Goal: Transaction & Acquisition: Download file/media

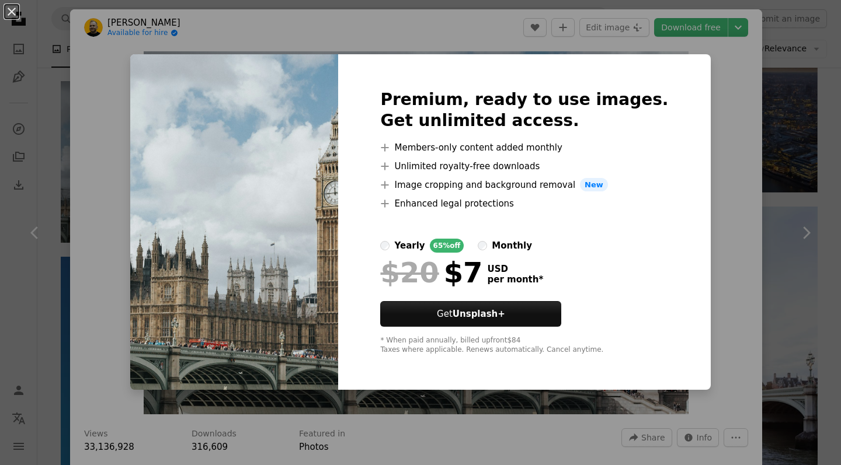
scroll to position [785, 0]
click at [712, 173] on div "An X shape Premium, ready to use images. Get unlimited access. A plus sign Memb…" at bounding box center [420, 232] width 841 height 465
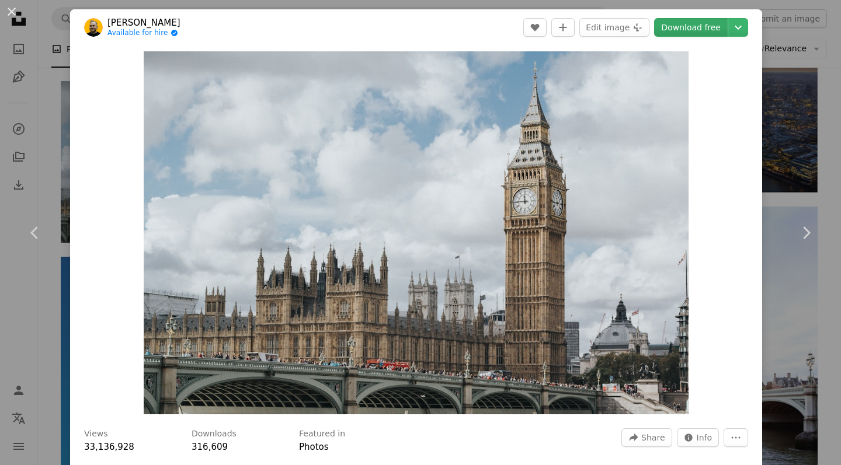
click at [715, 27] on link "Download free" at bounding box center [691, 27] width 74 height 19
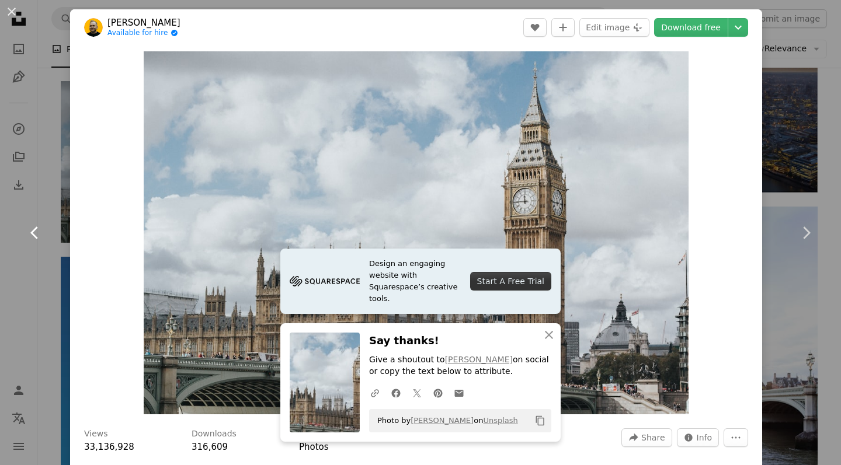
click at [38, 199] on link "Chevron left" at bounding box center [35, 233] width 70 height 112
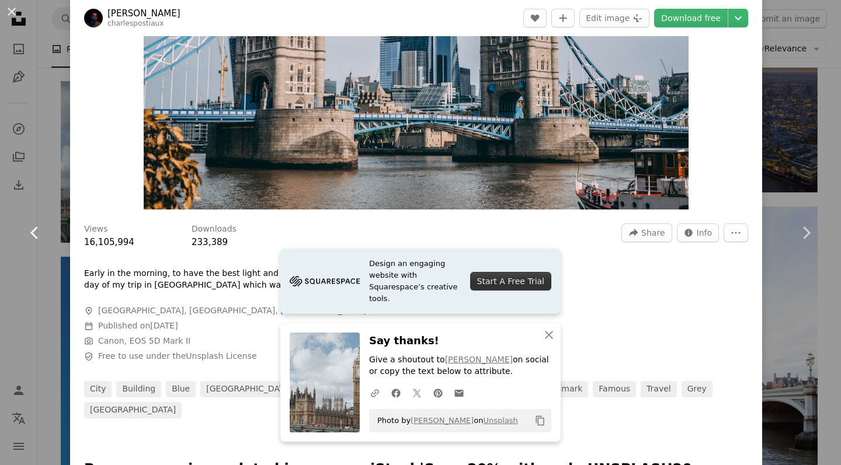
scroll to position [203, 0]
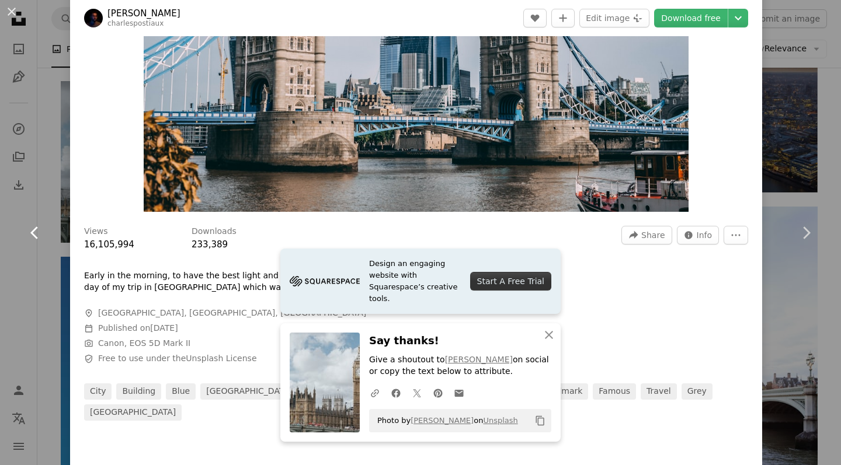
click at [27, 231] on icon "Chevron left" at bounding box center [35, 233] width 19 height 19
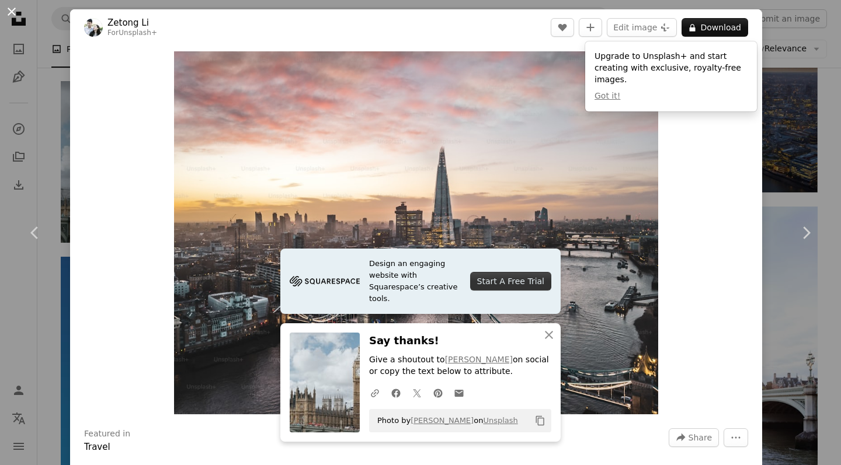
click at [11, 8] on button "An X shape" at bounding box center [12, 12] width 14 height 14
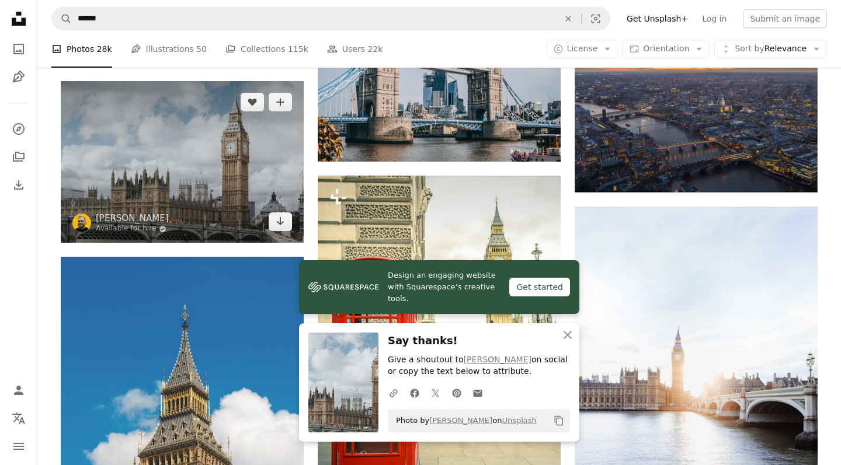
click at [206, 140] on img at bounding box center [182, 162] width 243 height 162
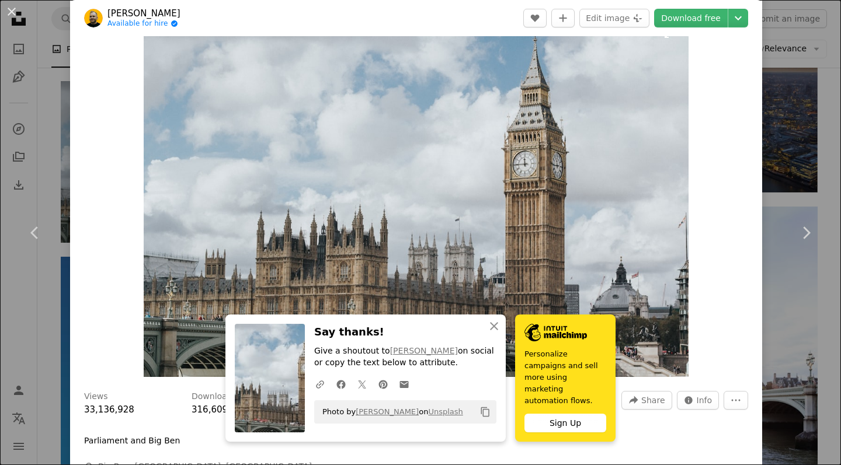
scroll to position [294, 0]
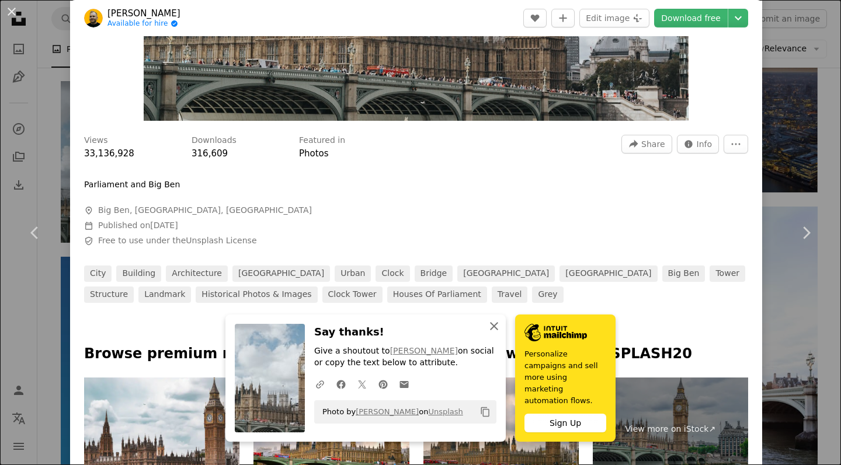
click at [489, 333] on icon "An X shape" at bounding box center [494, 326] width 14 height 14
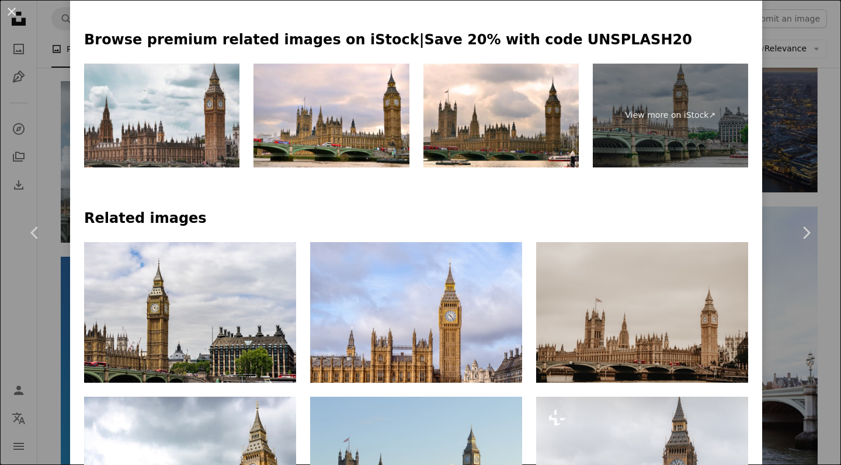
scroll to position [611, 0]
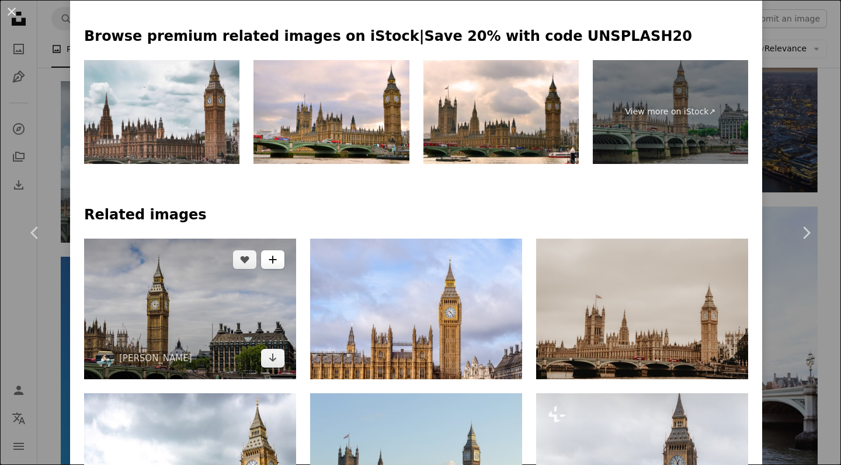
click at [277, 251] on button "A plus sign" at bounding box center [272, 260] width 23 height 19
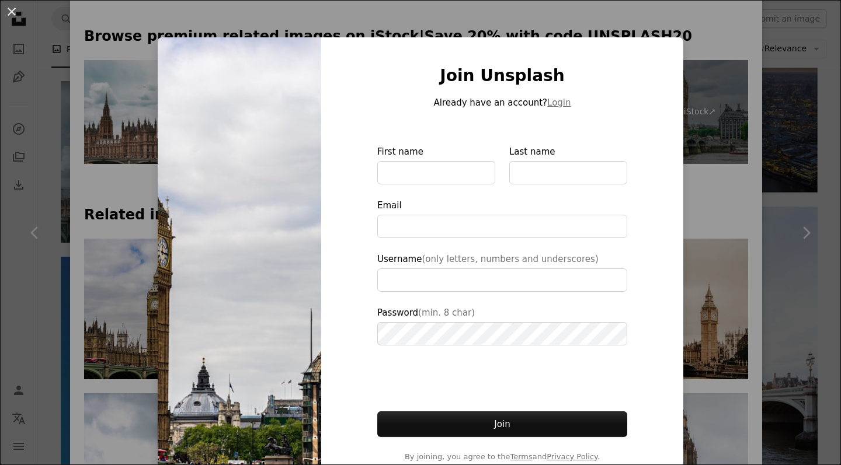
click at [707, 59] on div "An X shape Join Unsplash Already have an account? Login First name Last name Em…" at bounding box center [420, 232] width 841 height 465
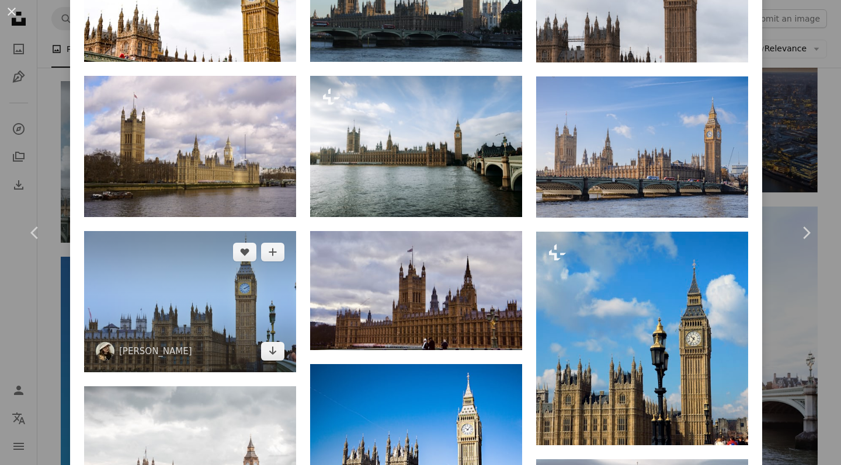
scroll to position [1087, 0]
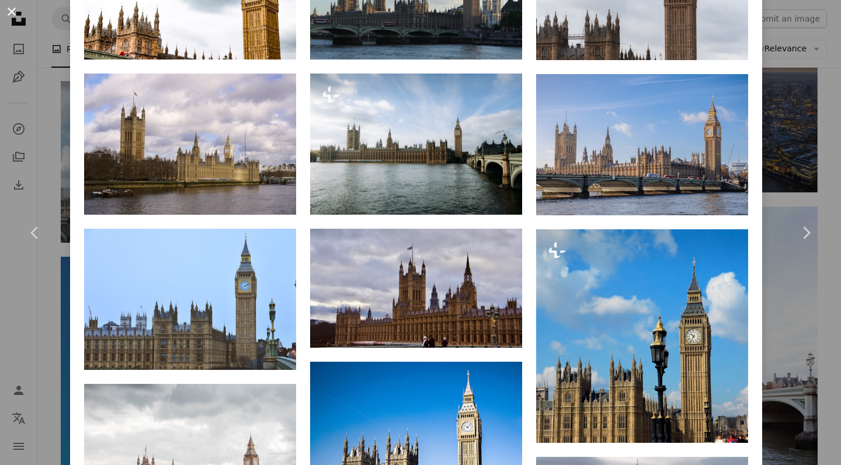
click at [9, 5] on button "An X shape" at bounding box center [12, 12] width 14 height 14
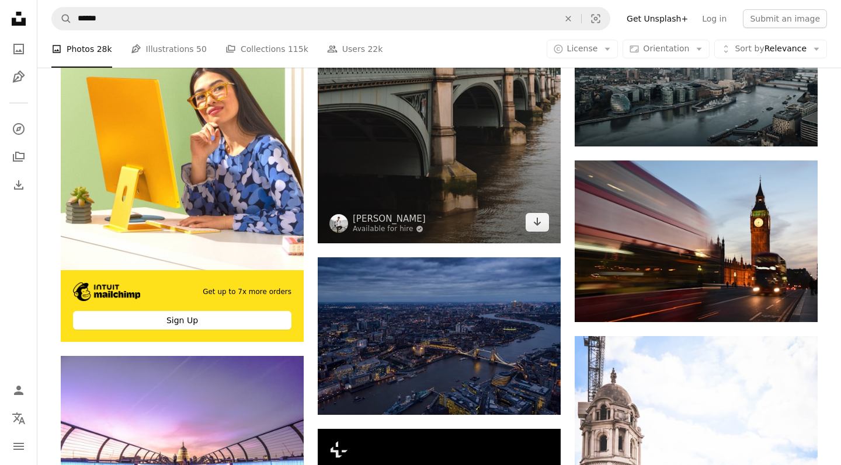
scroll to position [2343, 0]
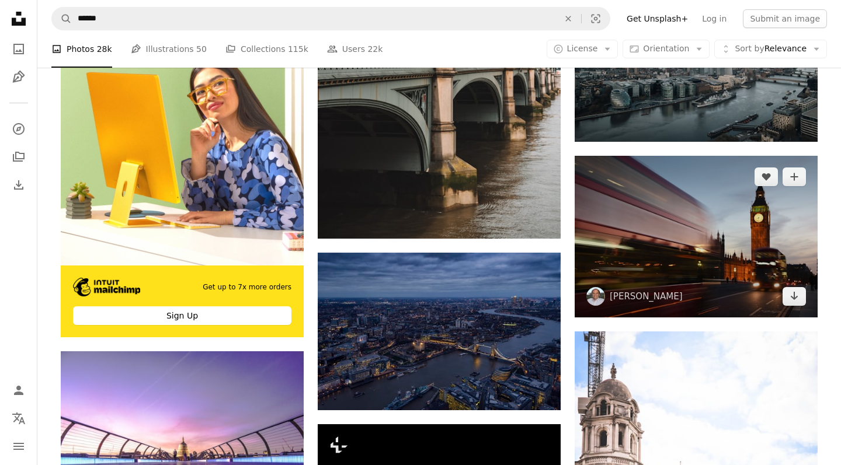
click at [663, 216] on img at bounding box center [696, 237] width 243 height 162
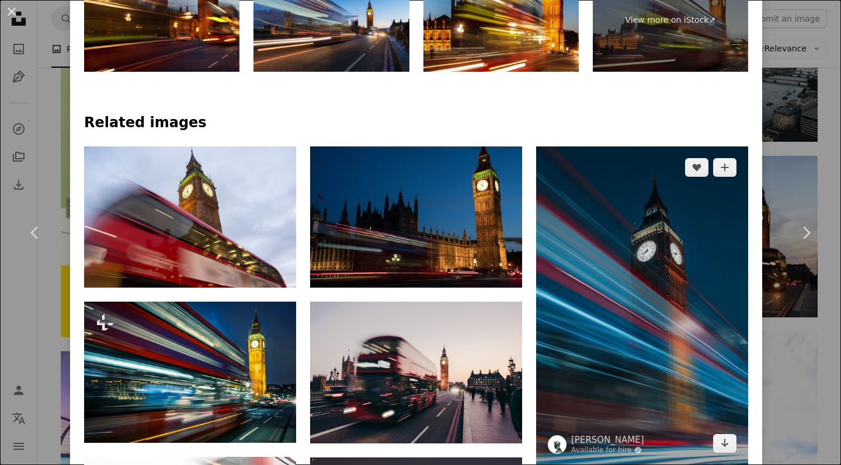
scroll to position [725, 0]
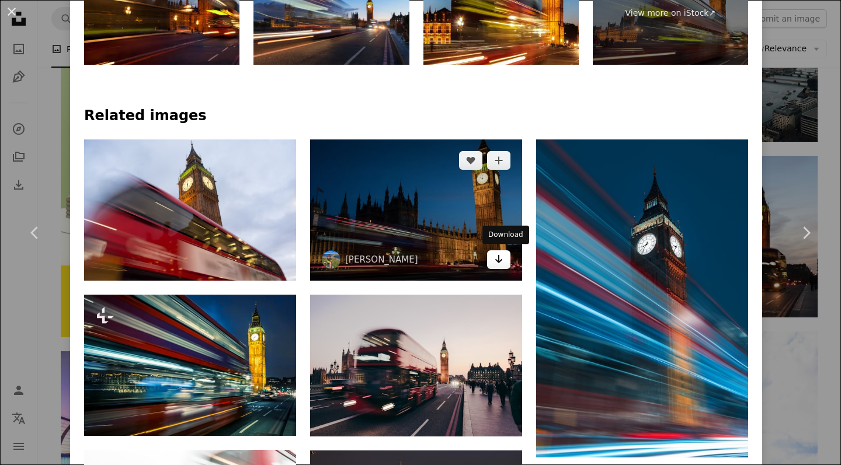
click at [499, 258] on link "Arrow pointing down" at bounding box center [498, 260] width 23 height 19
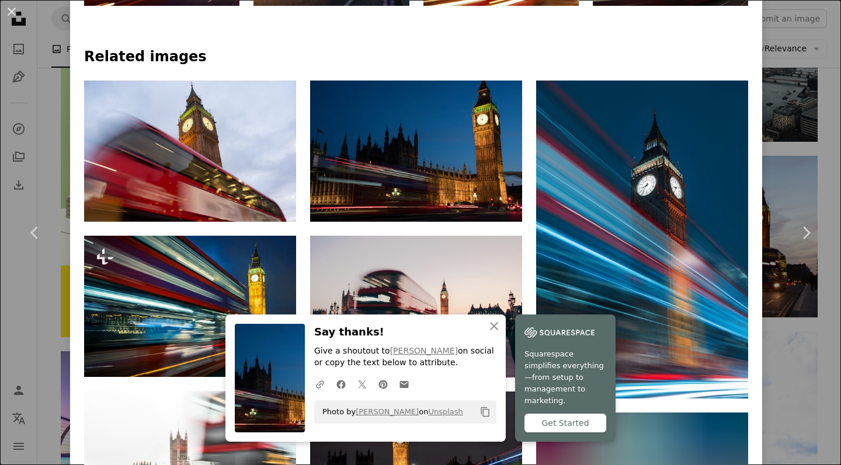
scroll to position [827, 0]
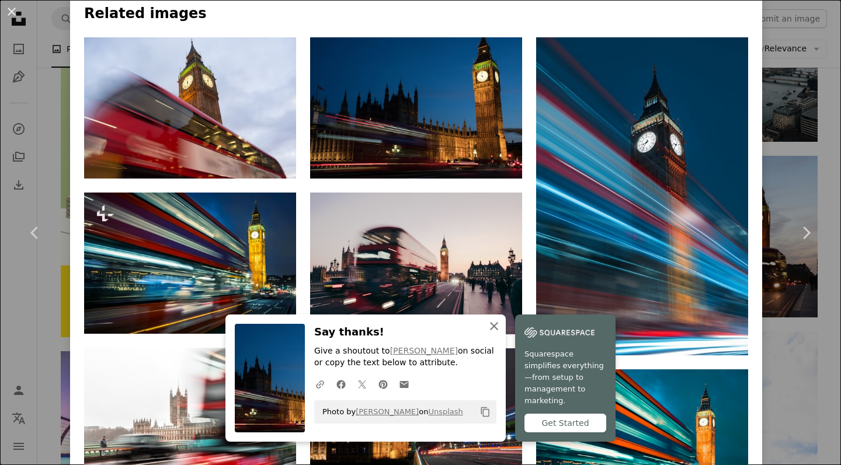
click at [492, 331] on icon "An X shape" at bounding box center [494, 326] width 14 height 14
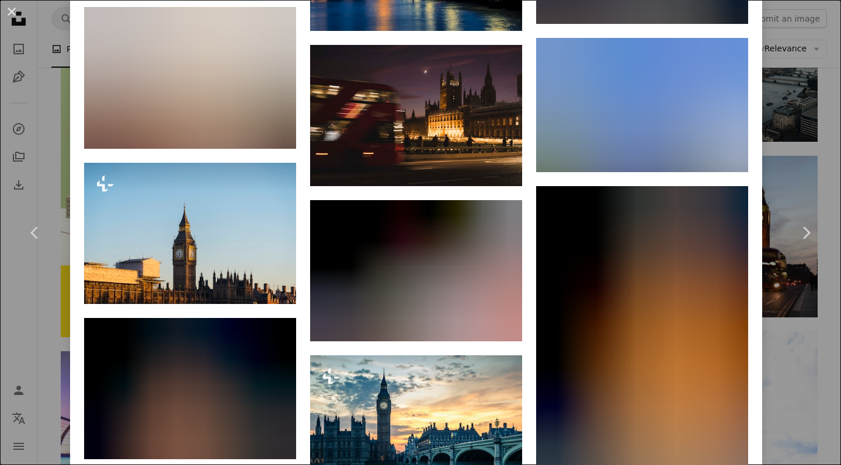
scroll to position [2105, 0]
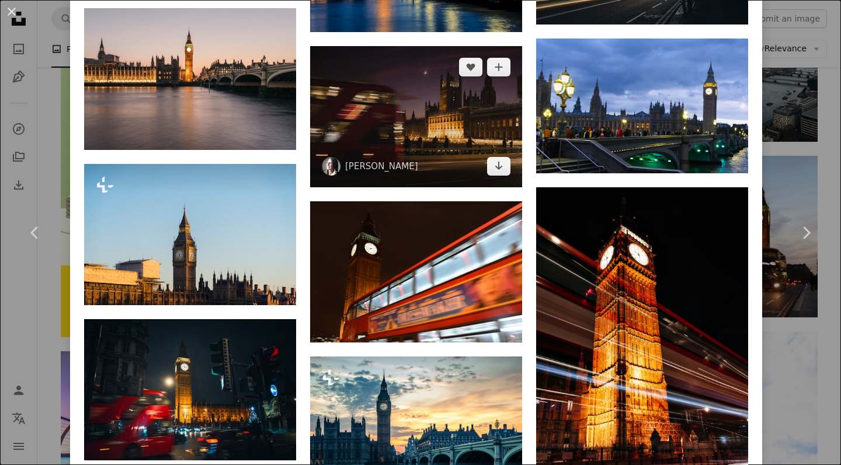
click at [439, 145] on img at bounding box center [416, 116] width 212 height 141
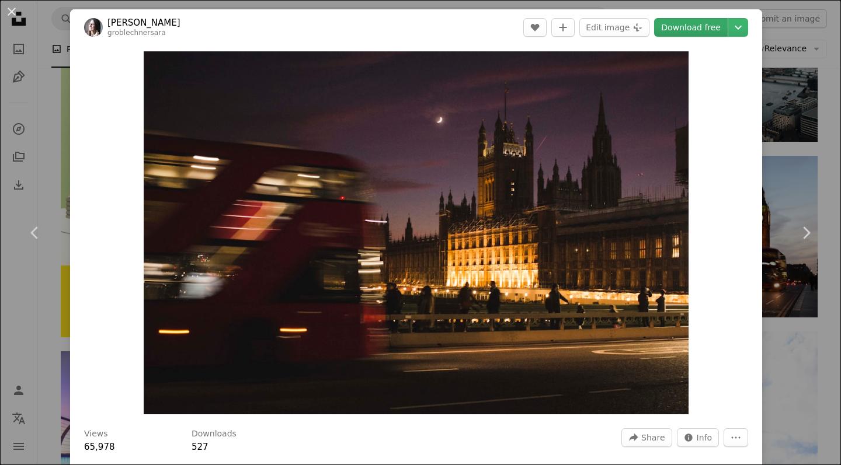
click at [705, 25] on link "Download free" at bounding box center [691, 27] width 74 height 19
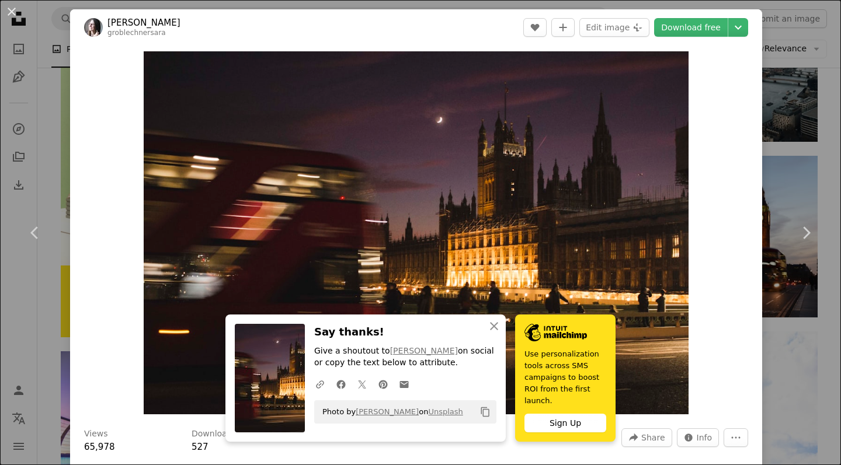
click at [820, 67] on div "An X shape Chevron left Chevron right [PERSON_NAME] groblechnersara A heart A p…" at bounding box center [420, 232] width 841 height 465
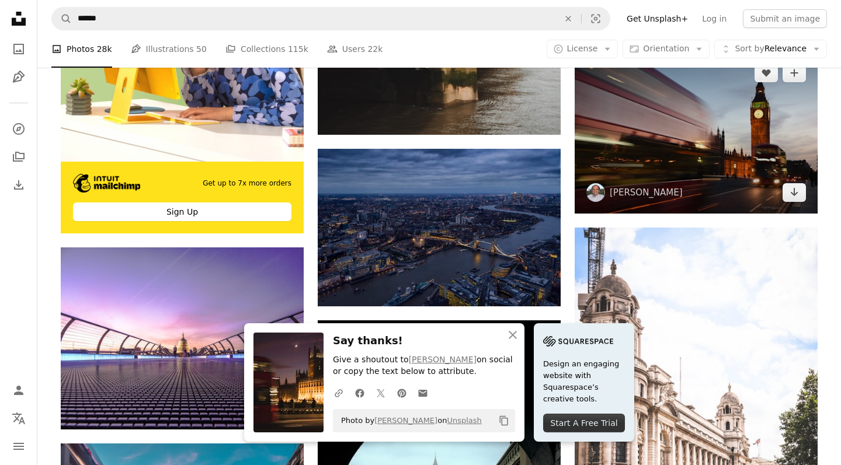
scroll to position [2451, 0]
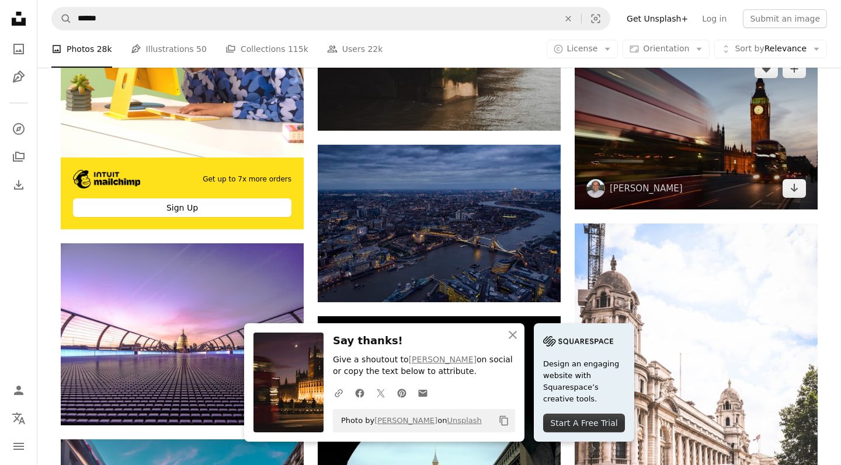
click at [653, 175] on img at bounding box center [696, 129] width 243 height 162
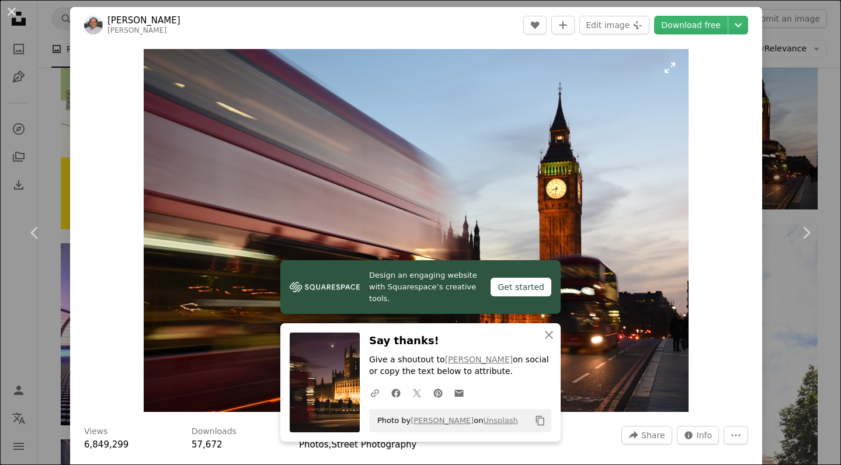
scroll to position [1, 0]
